Goal: Find specific page/section: Find specific page/section

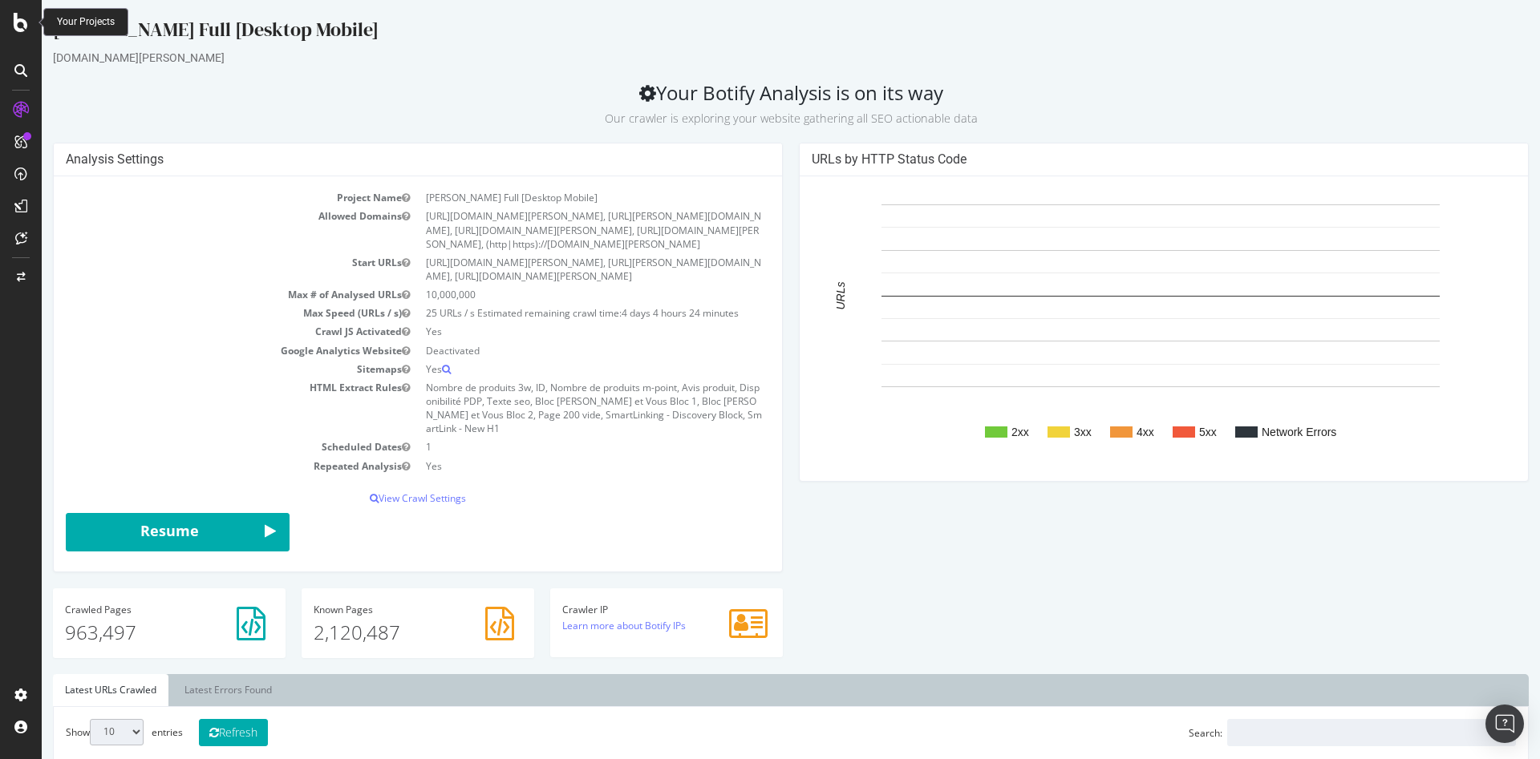
click at [18, 19] on icon at bounding box center [21, 22] width 14 height 19
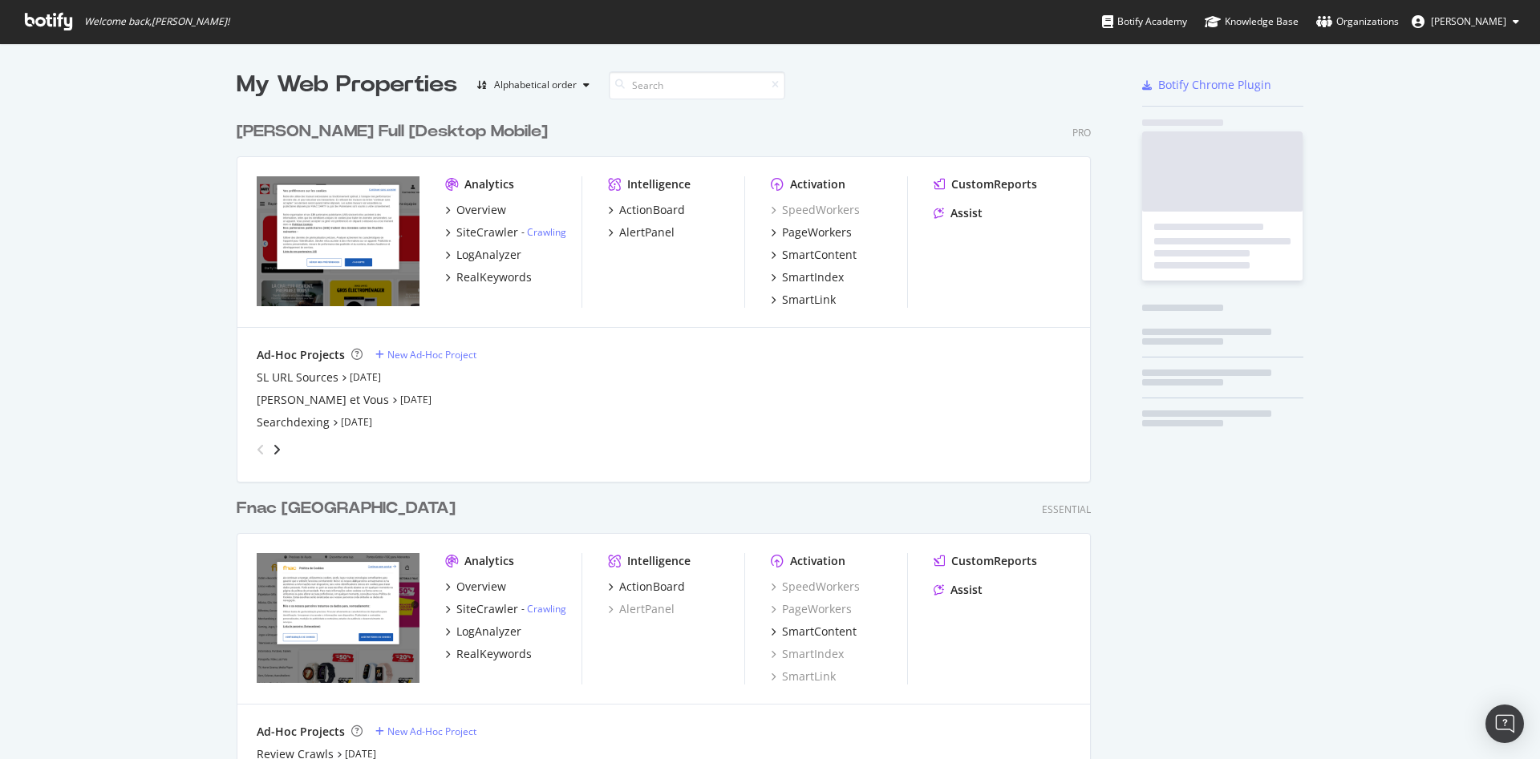
scroll to position [746, 1512]
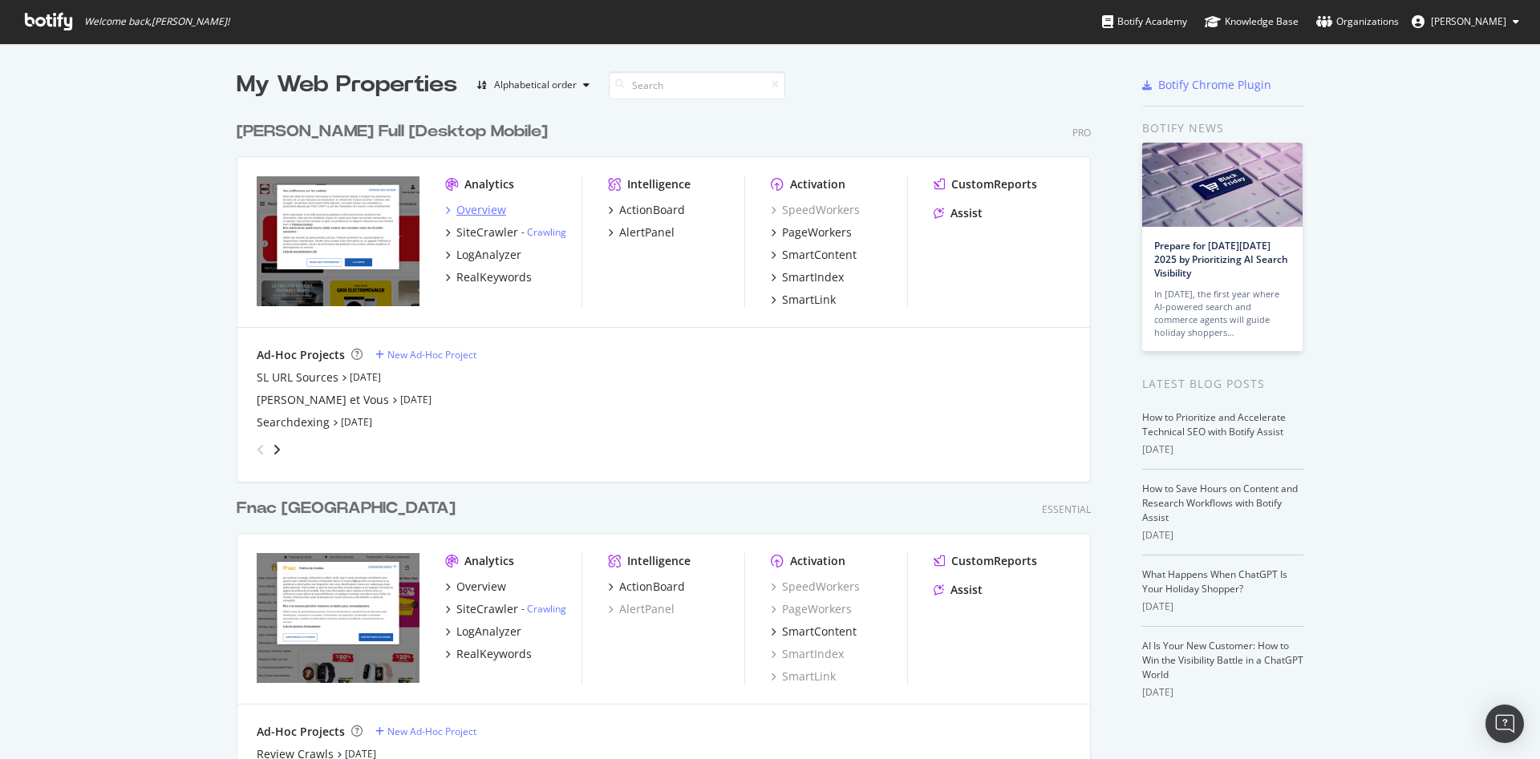
click at [478, 210] on div "Overview" at bounding box center [481, 210] width 50 height 16
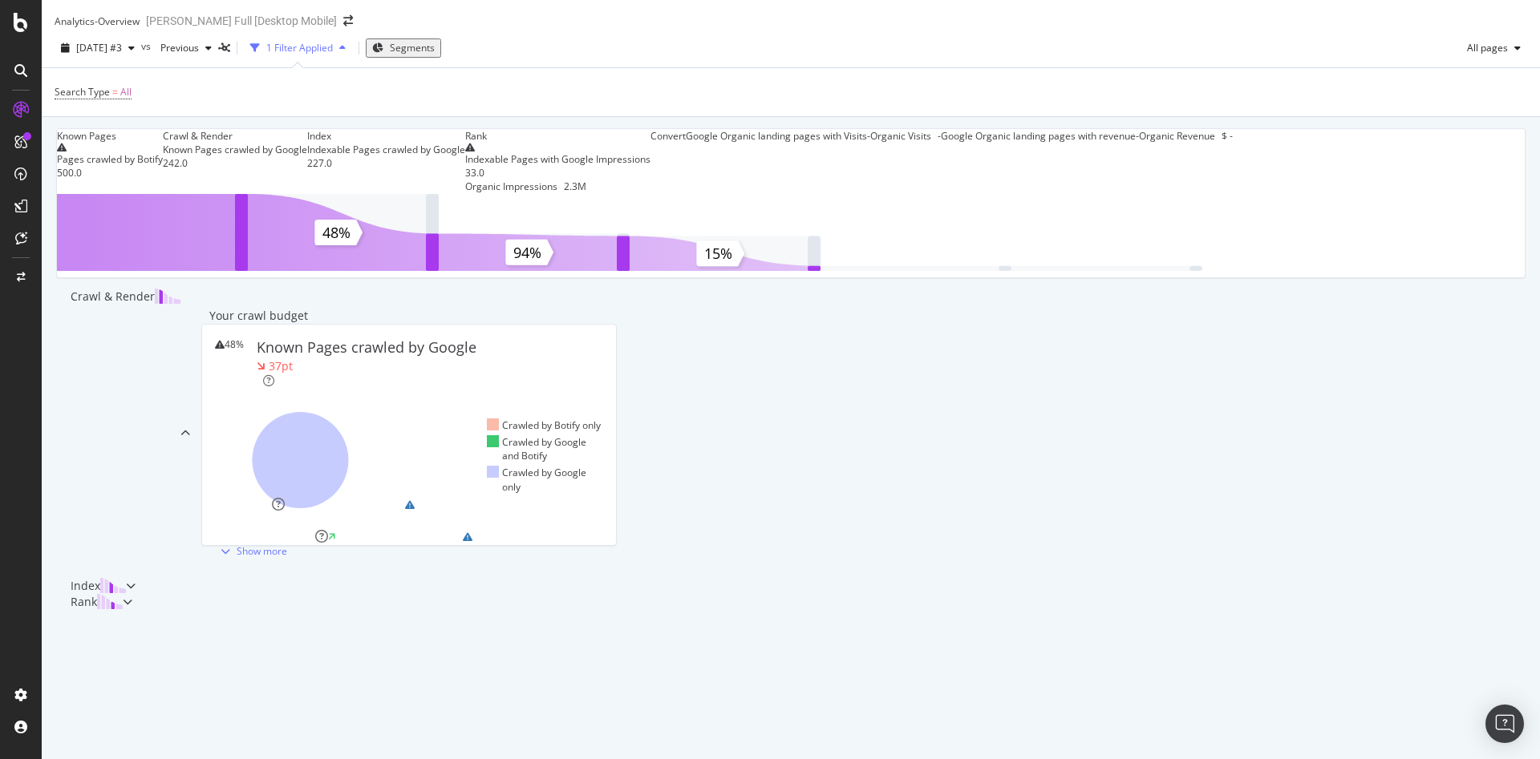
click at [25, 67] on icon at bounding box center [20, 70] width 13 height 13
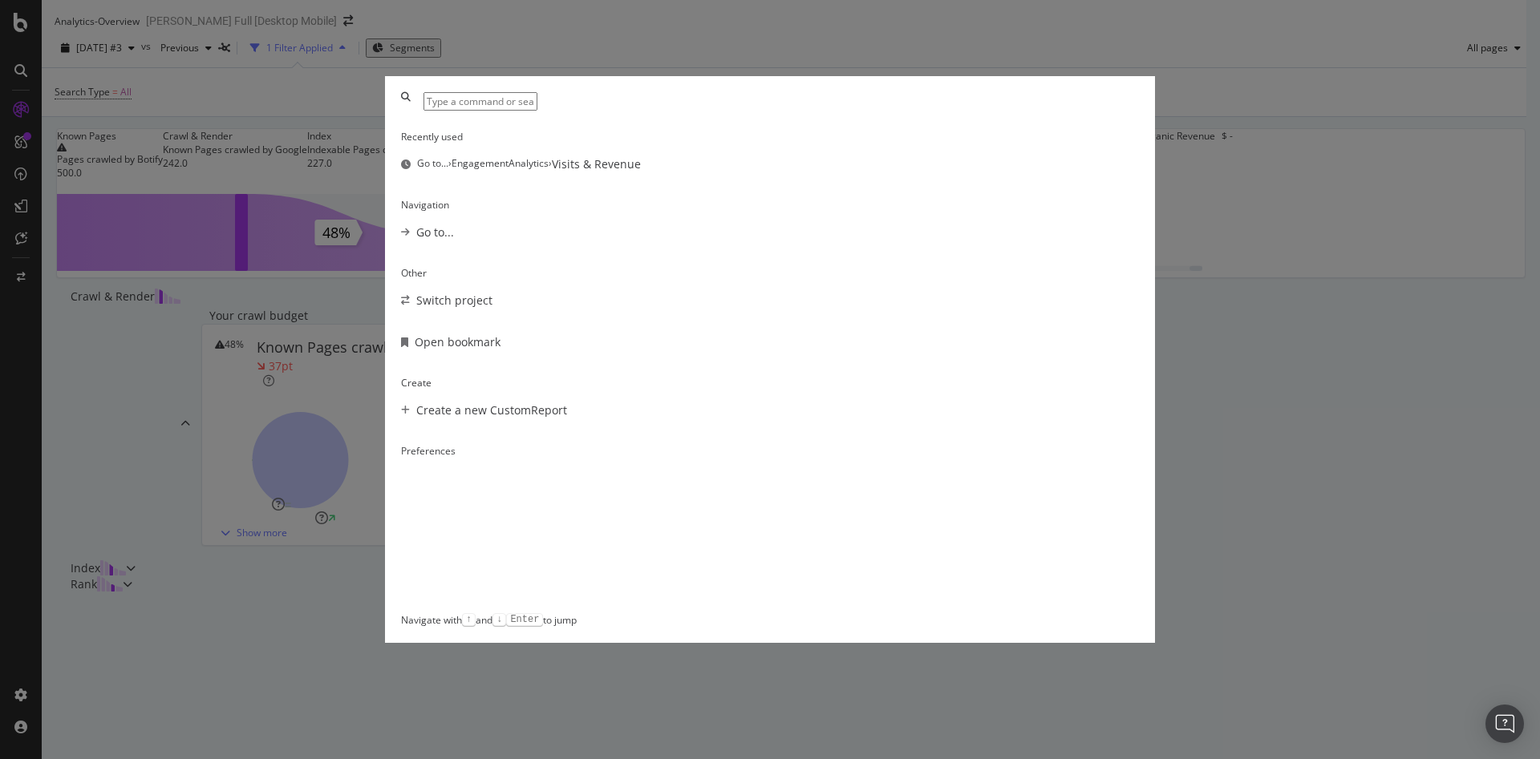
scroll to position [13, 0]
click at [1138, 455] on div "Recently used Go to... › EngagementAnalytics › Visits & Revenue Navigation Go t…" at bounding box center [770, 379] width 1540 height 759
